Goal: Transaction & Acquisition: Purchase product/service

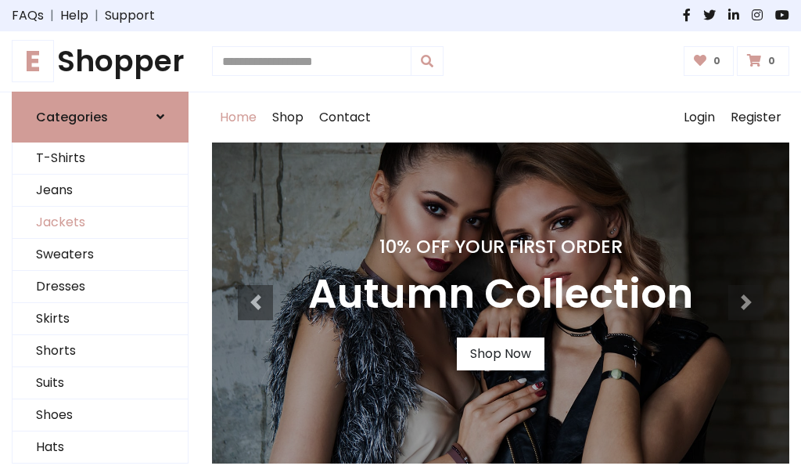
click at [100, 222] on link "Jackets" at bounding box center [100, 223] width 175 height 32
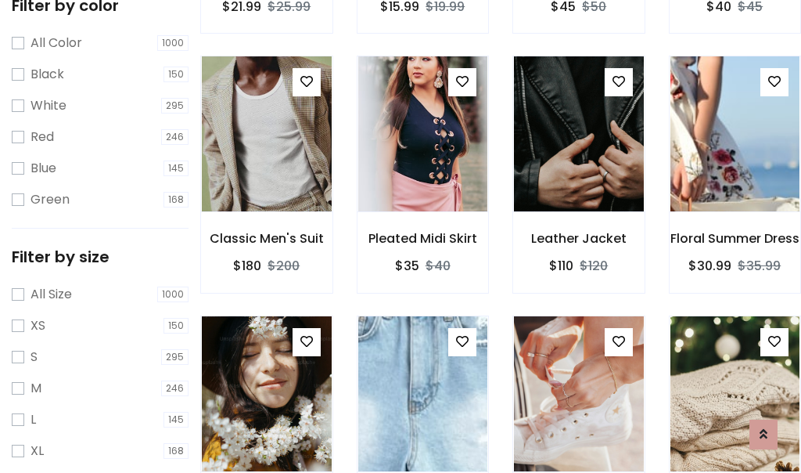
scroll to position [628, 0]
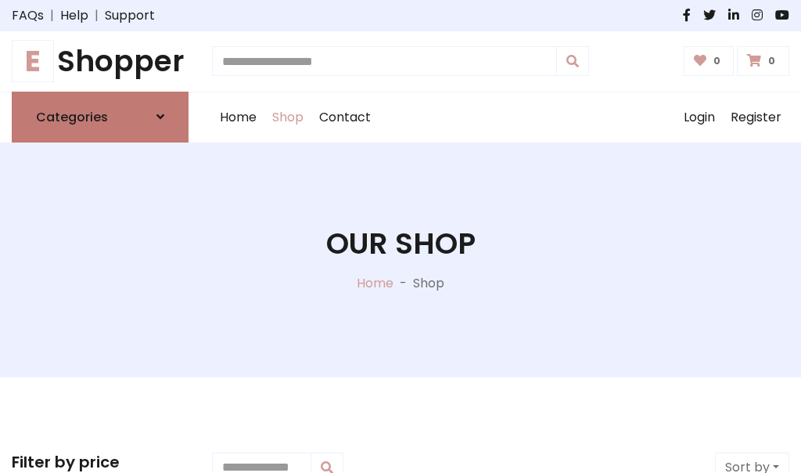
click at [100, 117] on h6 "Categories" at bounding box center [72, 117] width 72 height 15
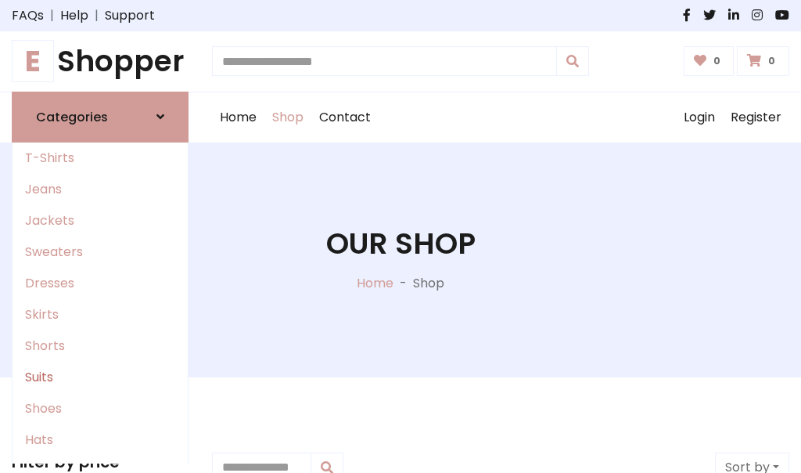
click at [100, 376] on link "Suits" at bounding box center [100, 376] width 175 height 31
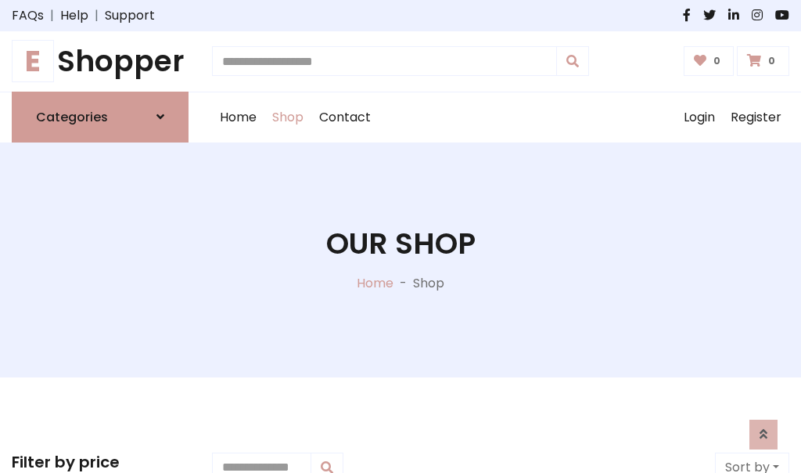
scroll to position [1131, 0]
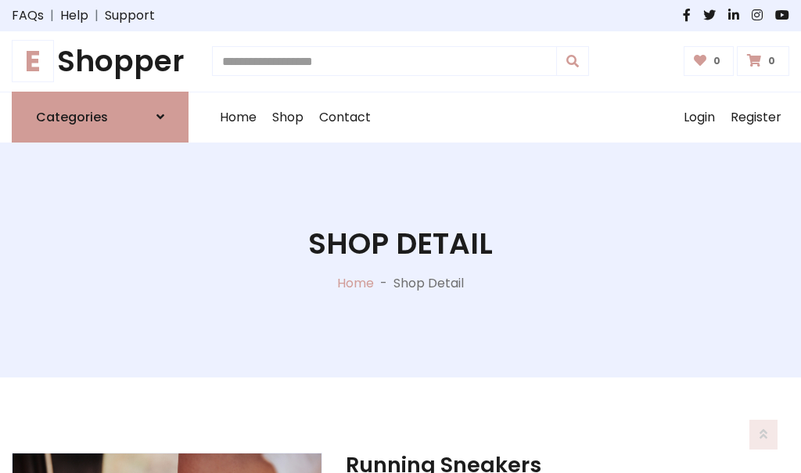
scroll to position [1462, 0]
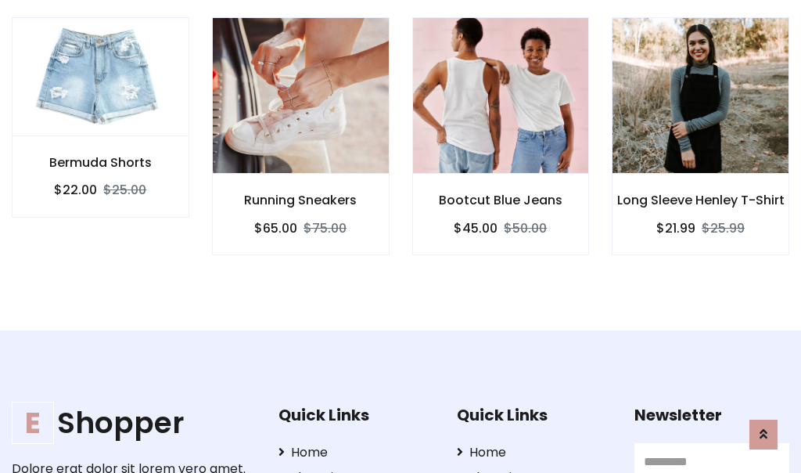
scroll to position [1461, 0]
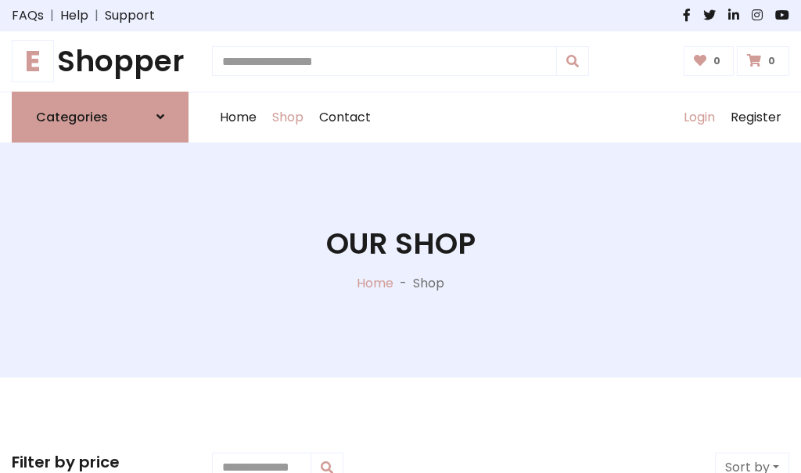
click at [699, 117] on link "Login" at bounding box center [699, 117] width 47 height 50
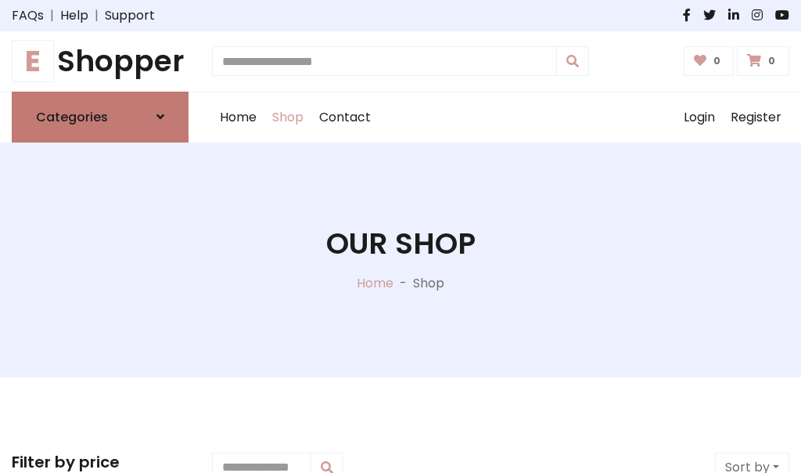
click at [160, 117] on icon at bounding box center [160, 116] width 8 height 13
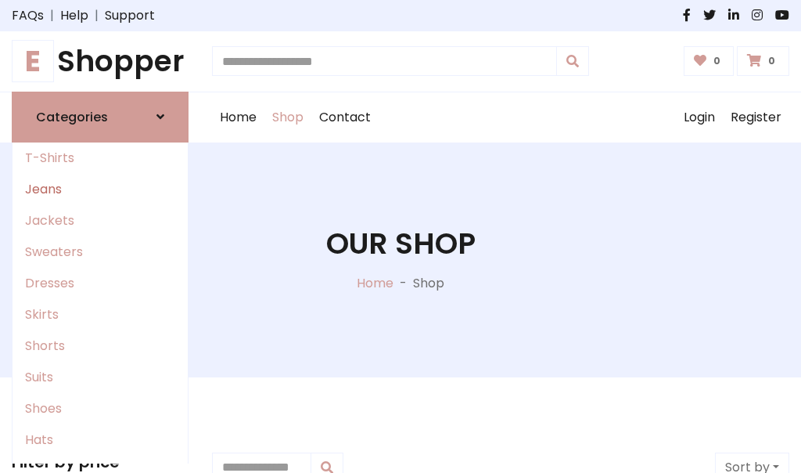
click at [100, 189] on link "Jeans" at bounding box center [100, 189] width 175 height 31
